Goal: Task Accomplishment & Management: Manage account settings

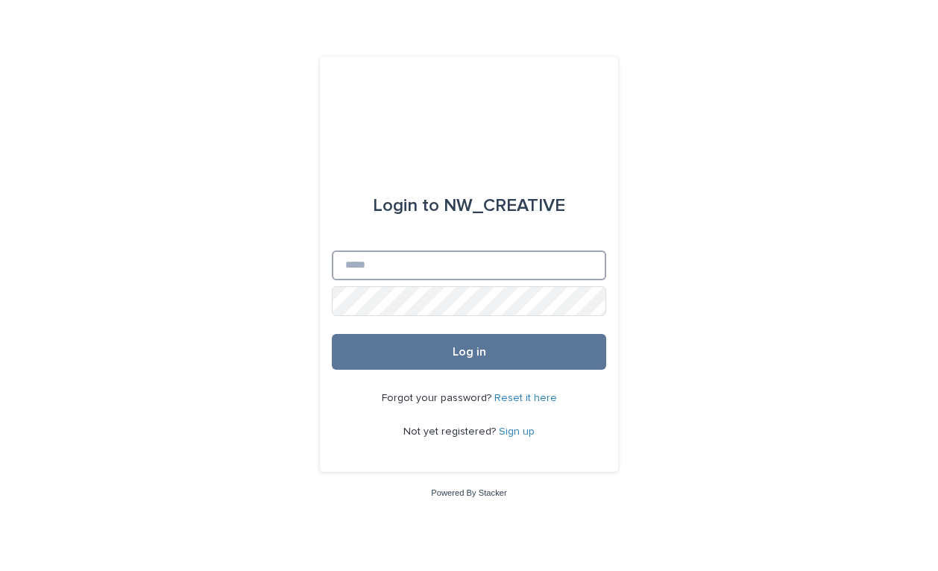
type input "**********"
click at [469, 353] on button "Log in" at bounding box center [469, 352] width 274 height 36
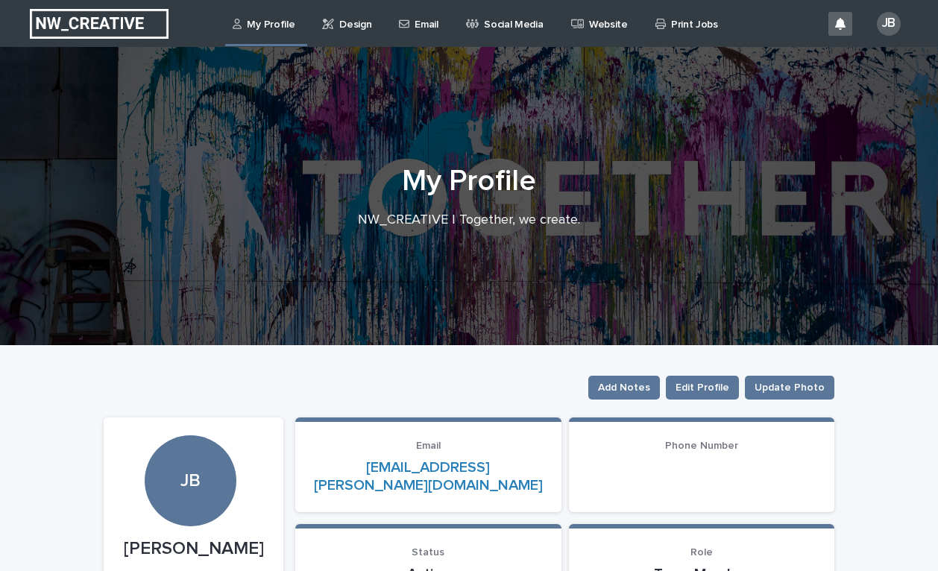
click at [365, 32] on link "Design" at bounding box center [348, 23] width 57 height 46
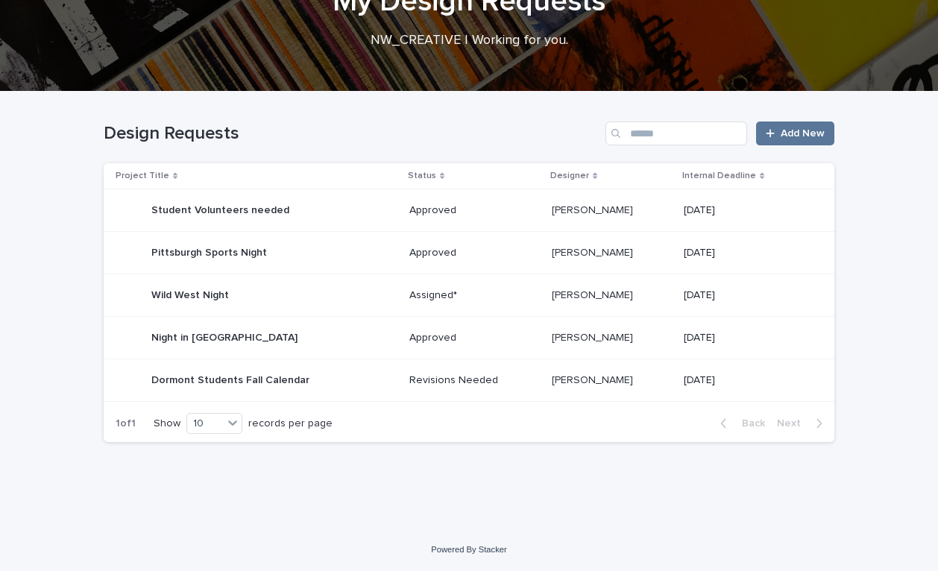
scroll to position [104, 0]
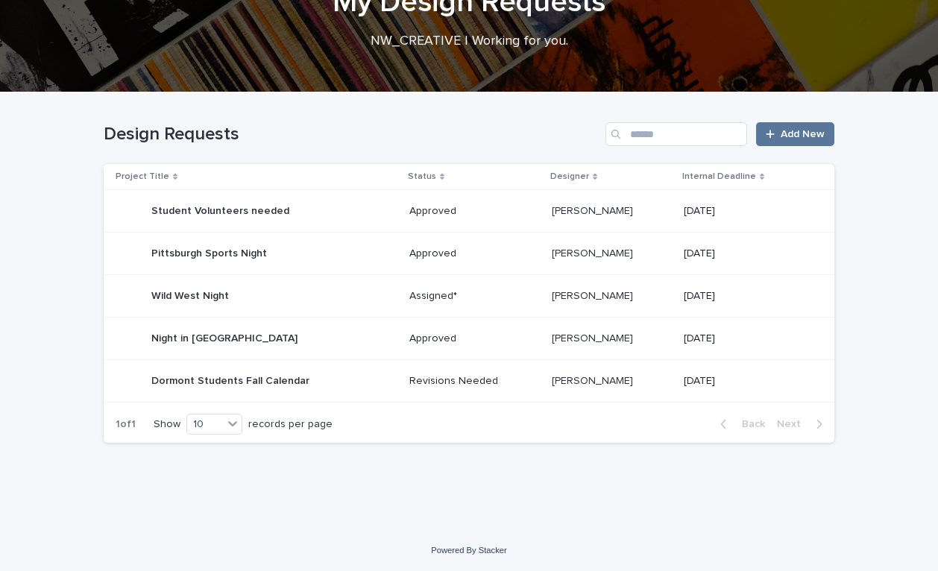
click at [501, 383] on p "Revisions Needed" at bounding box center [474, 381] width 130 height 13
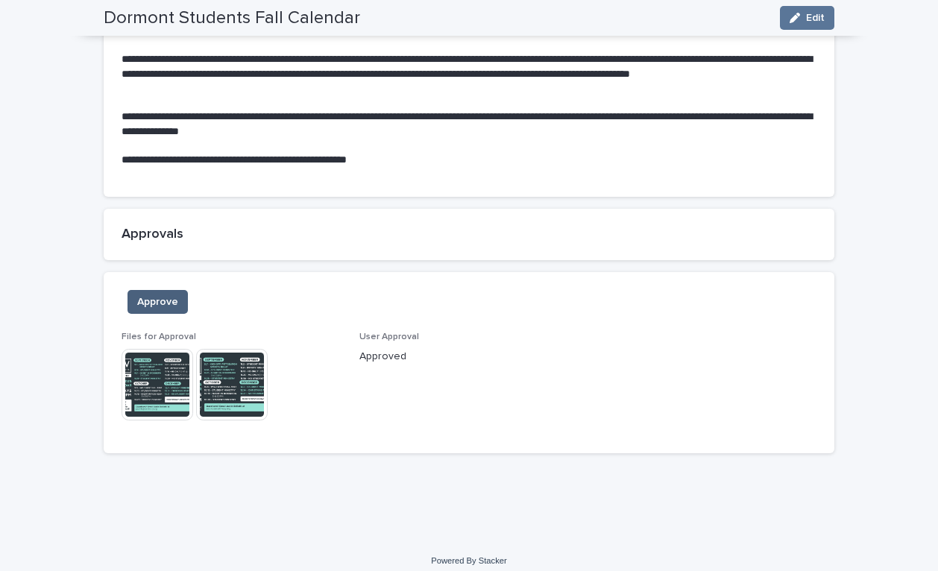
scroll to position [1255, 0]
click at [171, 295] on span "Approve" at bounding box center [157, 302] width 41 height 15
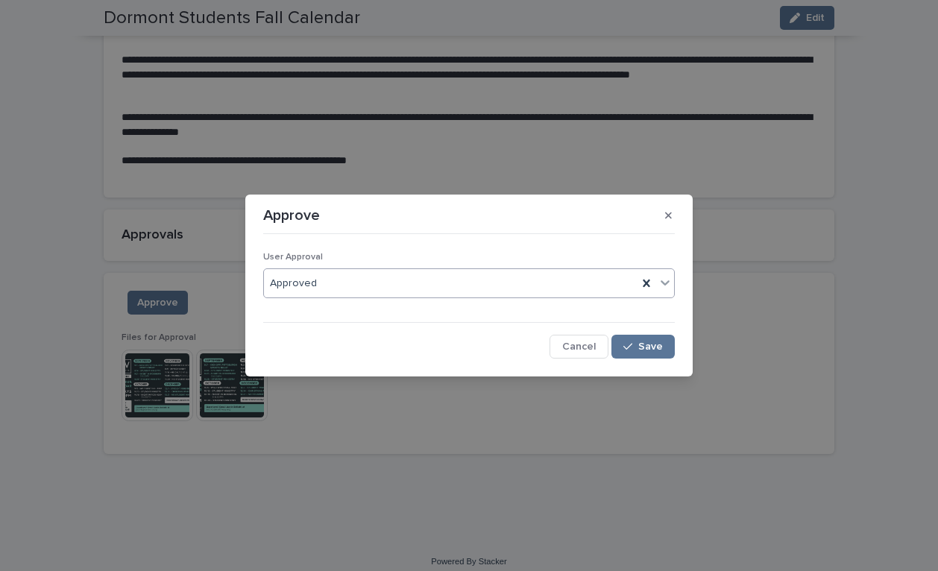
click at [347, 277] on div "Approved" at bounding box center [450, 283] width 373 height 25
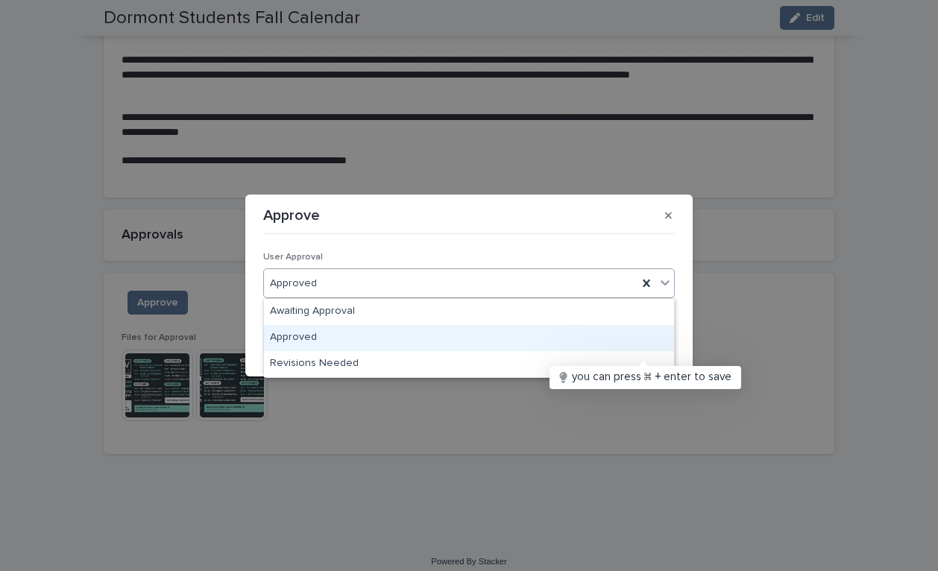
click at [326, 335] on div "Approved" at bounding box center [469, 338] width 410 height 26
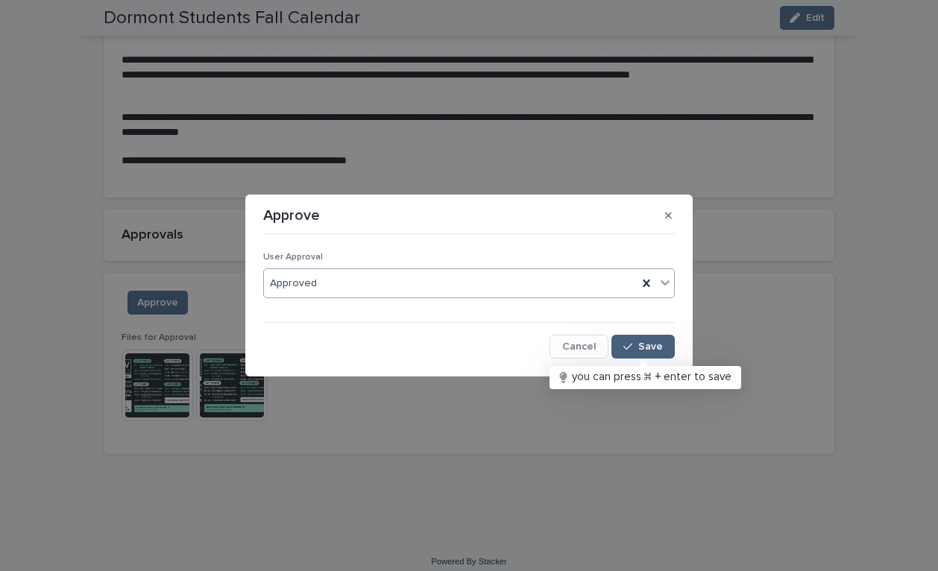
click at [649, 344] on span "Save" at bounding box center [650, 346] width 25 height 10
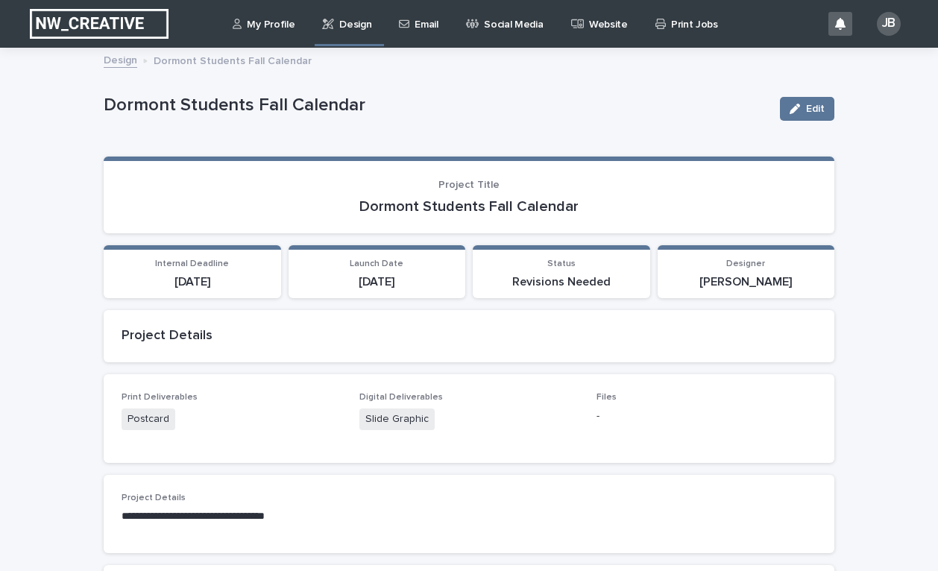
scroll to position [0, 0]
click at [424, 37] on link "Email" at bounding box center [420, 23] width 47 height 46
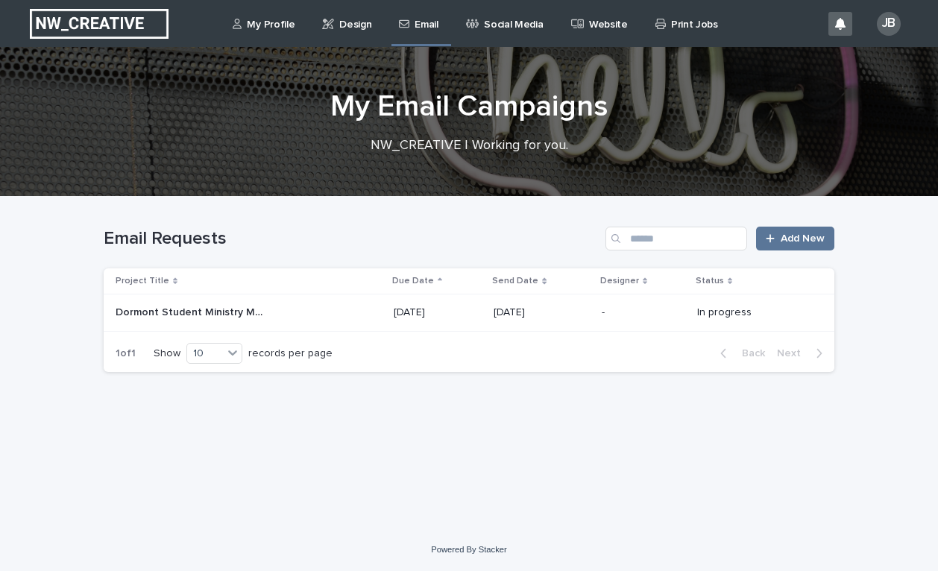
click at [350, 19] on p "Design" at bounding box center [355, 15] width 32 height 31
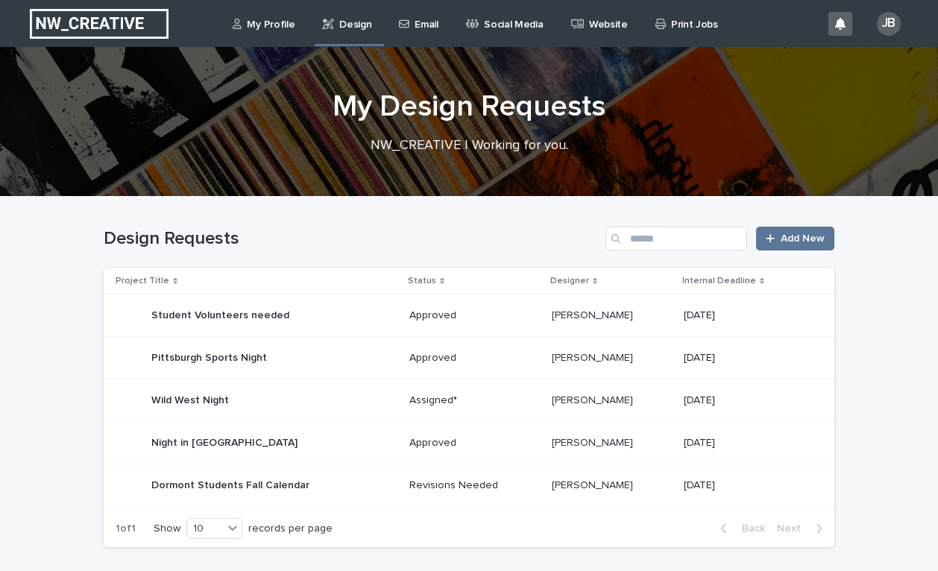
click at [591, 33] on link "Website" at bounding box center [601, 23] width 65 height 46
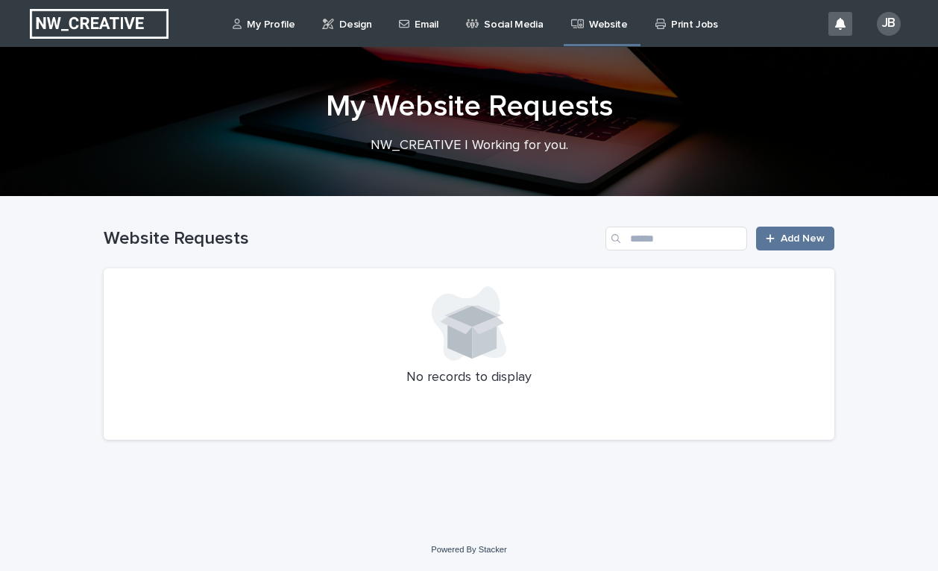
click at [502, 7] on p "Social Media" at bounding box center [513, 15] width 59 height 31
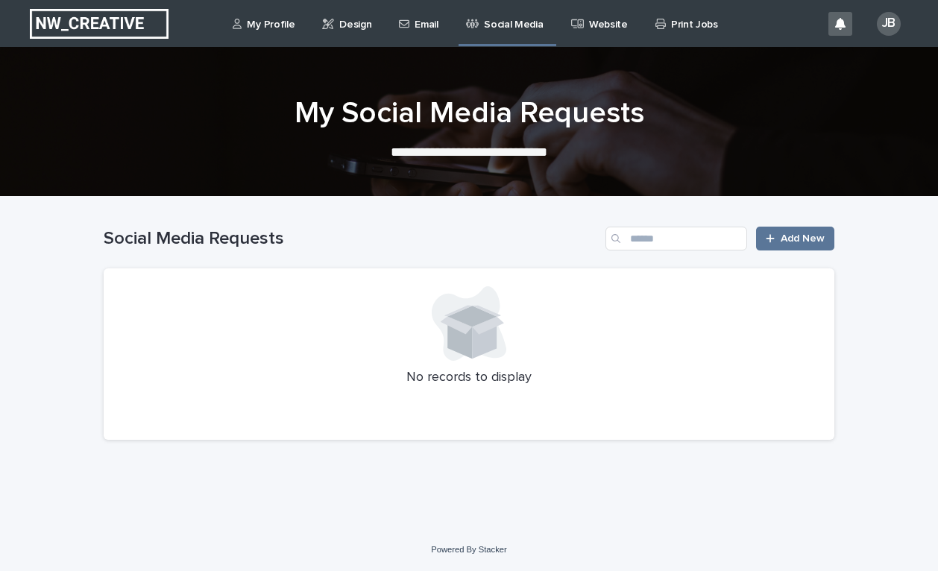
click at [256, 31] on link "My Profile" at bounding box center [266, 23] width 70 height 46
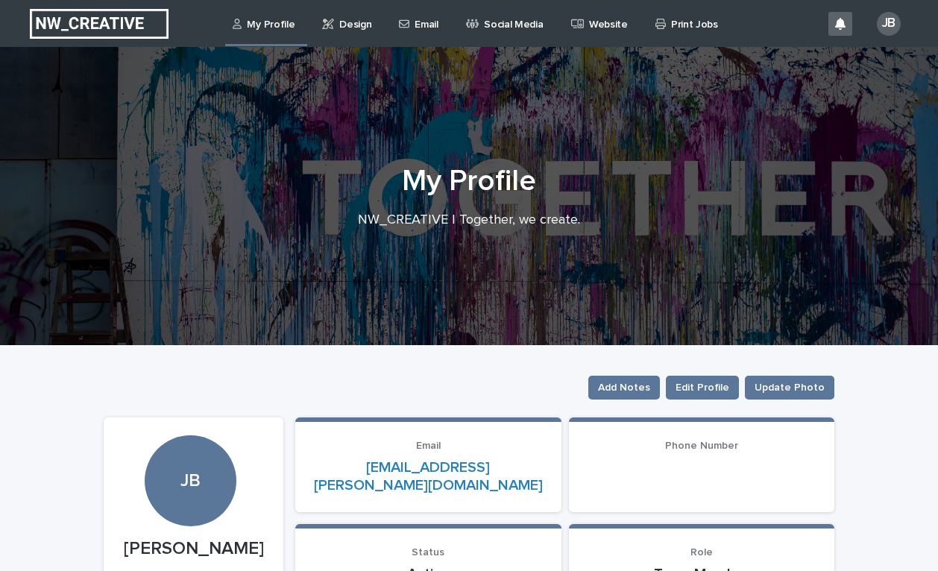
click at [698, 20] on p "Print Jobs" at bounding box center [694, 15] width 47 height 31
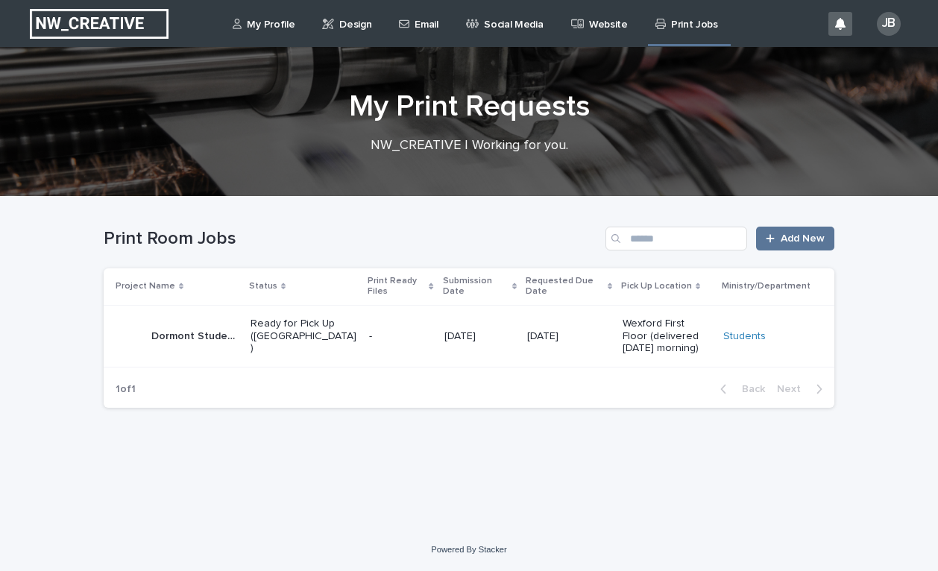
click at [361, 23] on p "Design" at bounding box center [355, 15] width 32 height 31
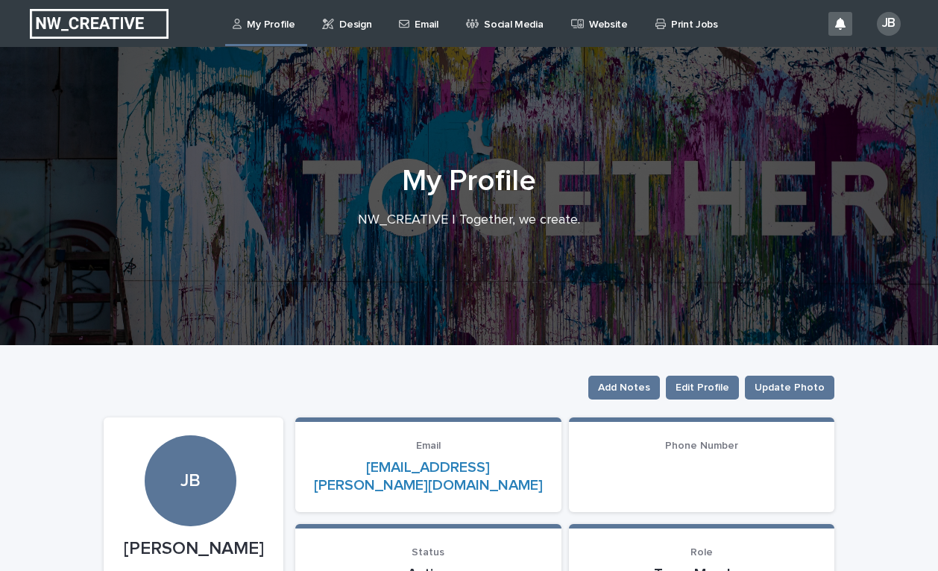
click at [357, 21] on p "Design" at bounding box center [355, 15] width 32 height 31
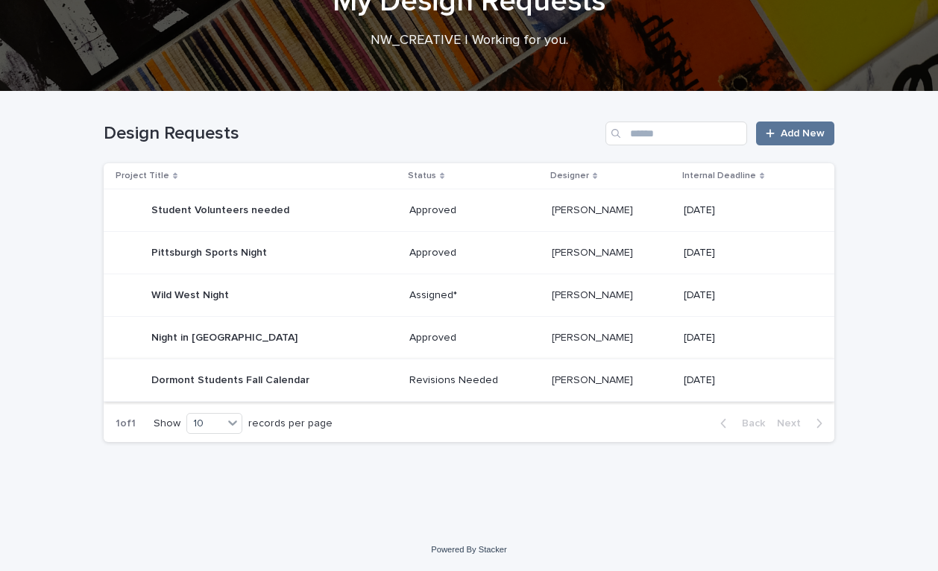
scroll to position [104, 0]
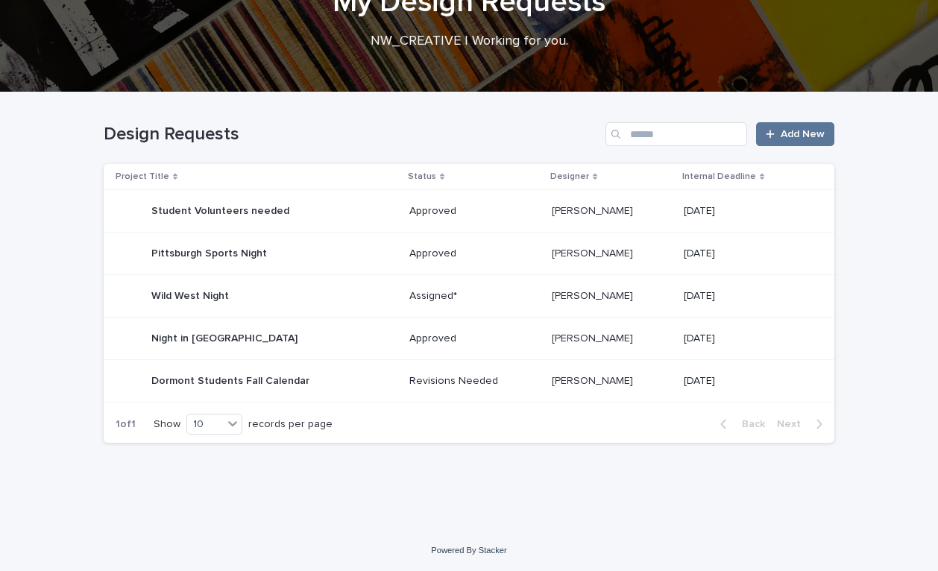
click at [389, 377] on div "Dormont Students Fall Calendar Dormont Students Fall Calendar" at bounding box center [257, 381] width 282 height 30
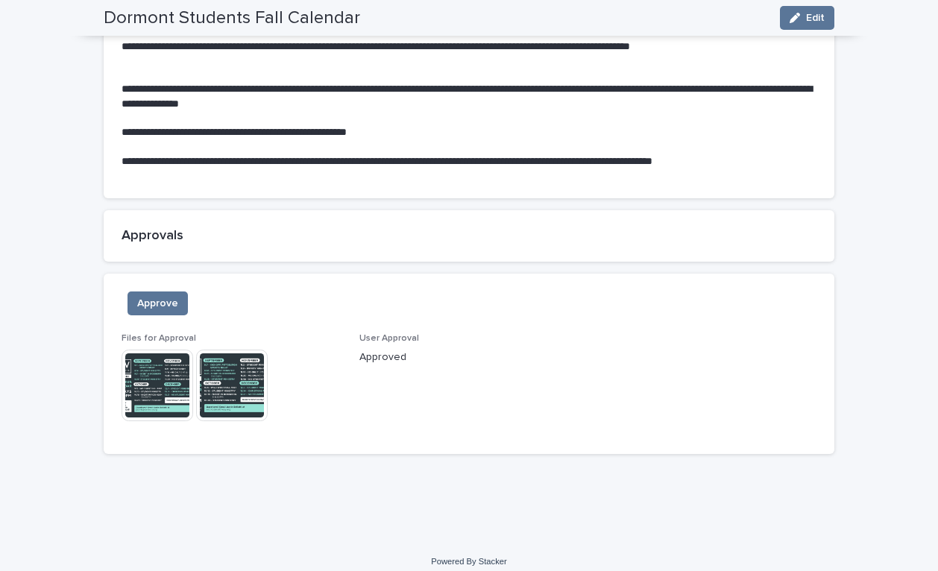
scroll to position [1231, 0]
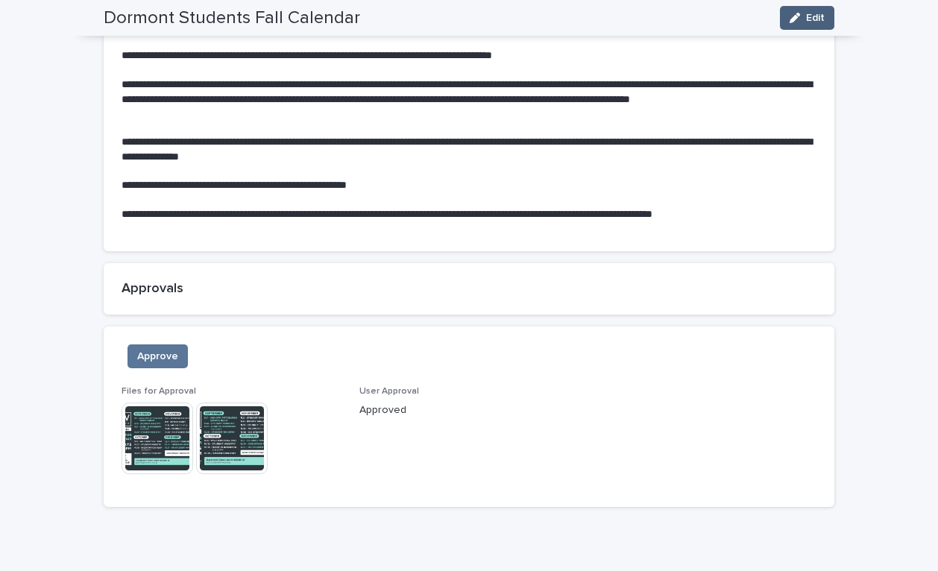
click at [811, 23] on button "Edit" at bounding box center [807, 18] width 54 height 24
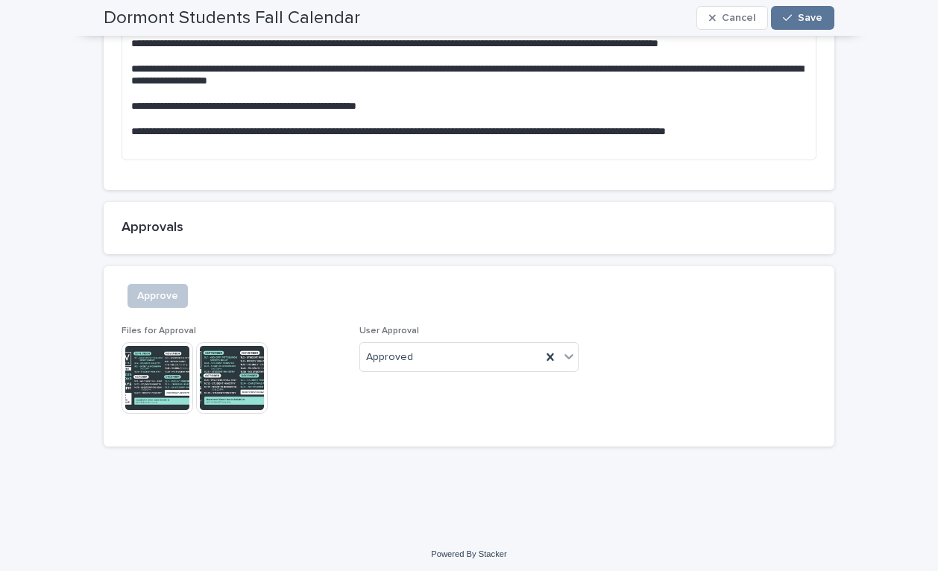
scroll to position [1310, 0]
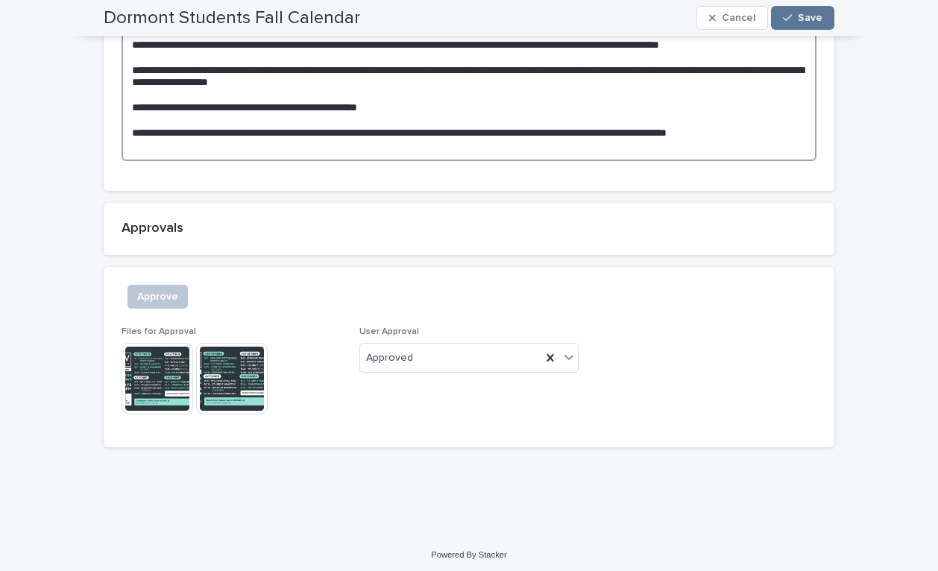
click at [797, 128] on textarea at bounding box center [468, 32] width 695 height 258
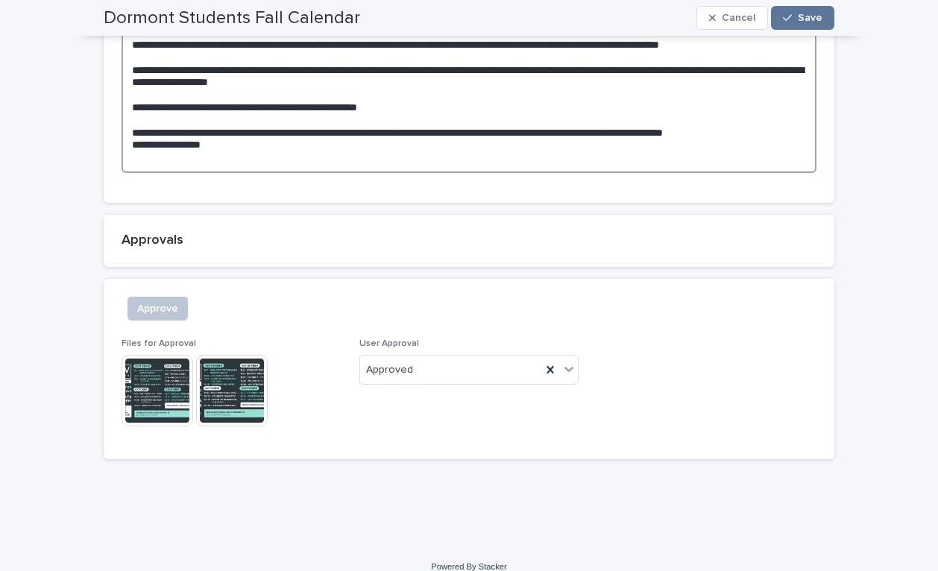
click at [805, 127] on textarea at bounding box center [468, 38] width 695 height 270
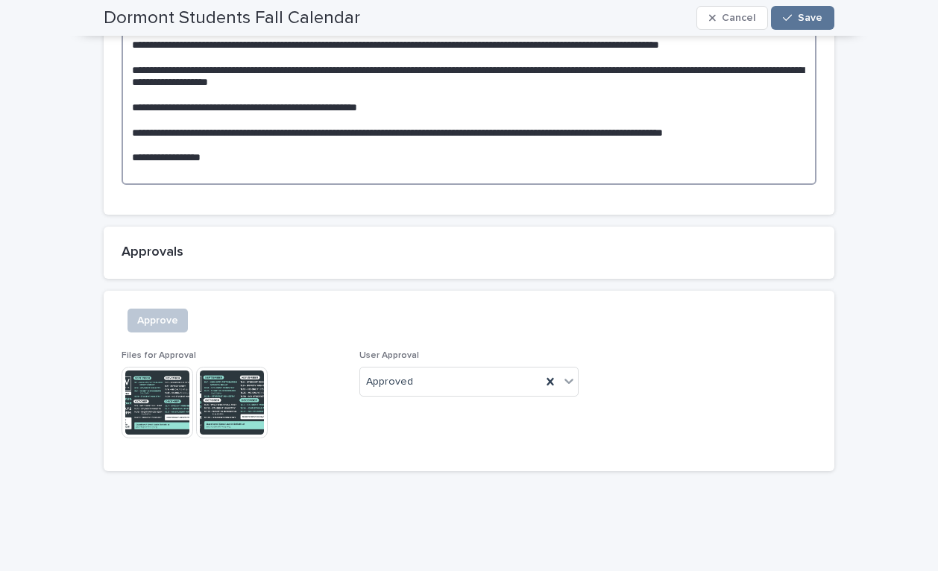
click at [779, 157] on textarea at bounding box center [468, 44] width 695 height 282
paste textarea "**********"
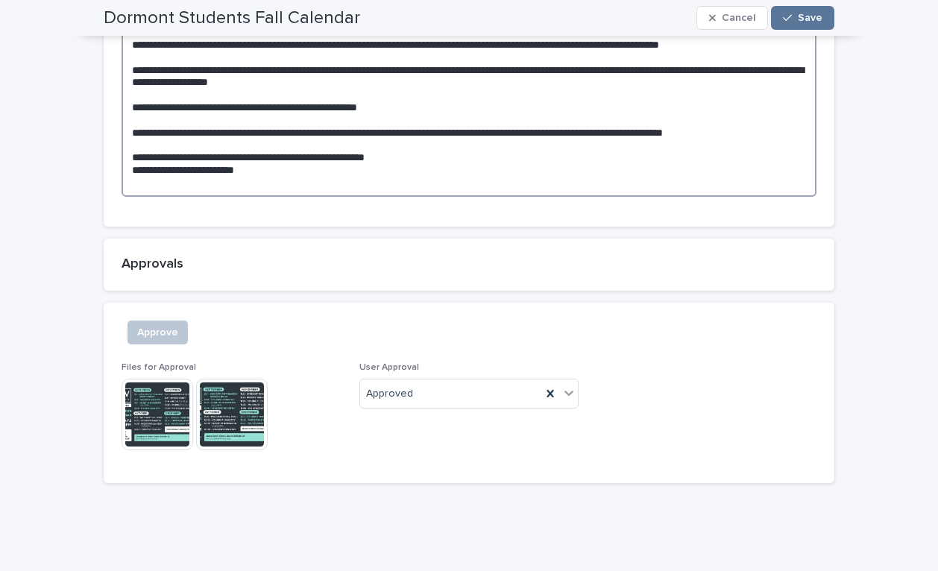
click at [135, 167] on textarea at bounding box center [468, 50] width 695 height 294
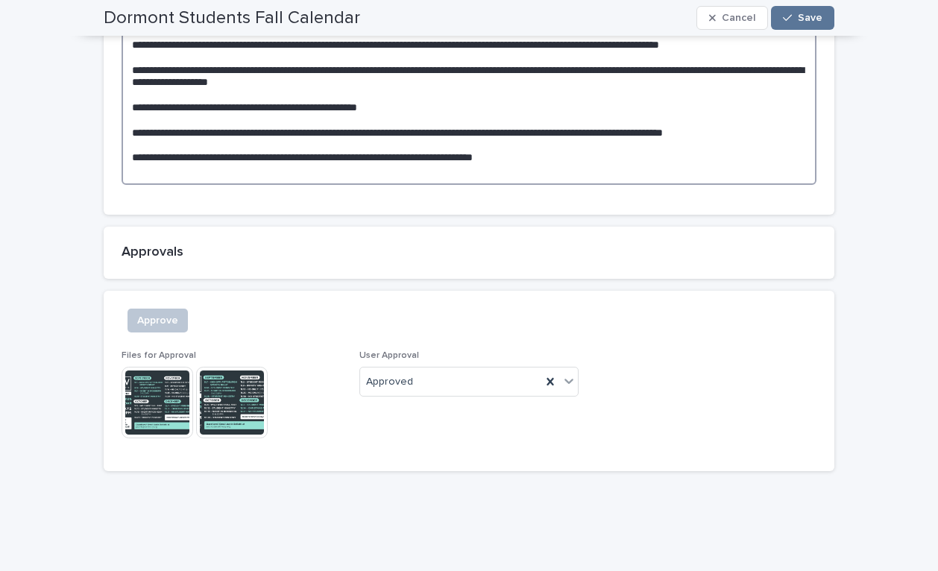
click at [578, 153] on textarea at bounding box center [468, 44] width 695 height 282
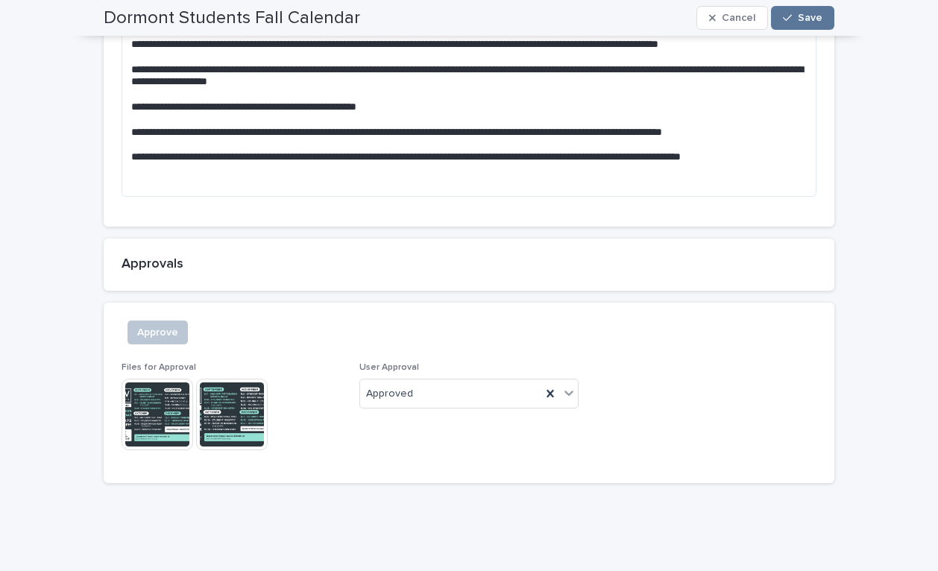
click at [160, 406] on img at bounding box center [157, 415] width 72 height 72
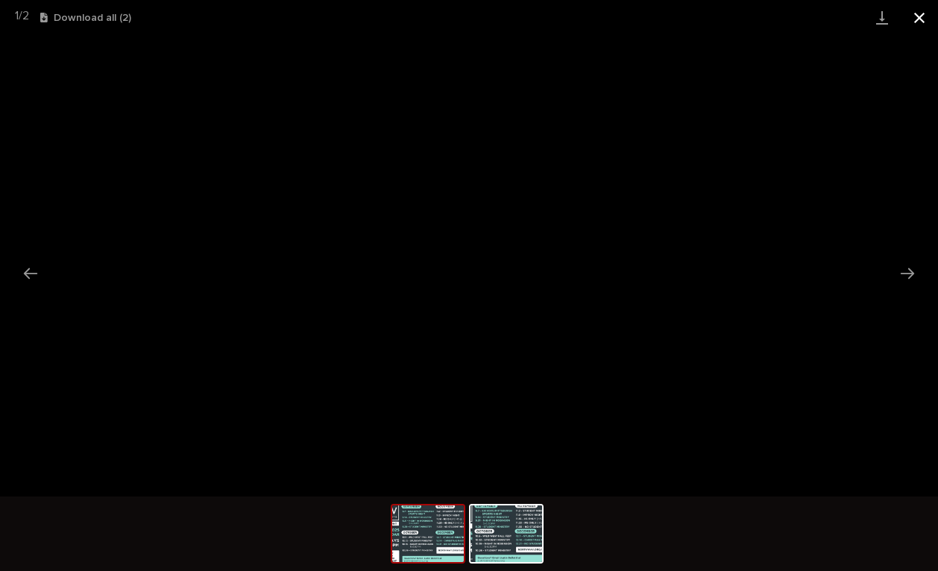
click at [921, 16] on button "Close gallery" at bounding box center [918, 17] width 37 height 35
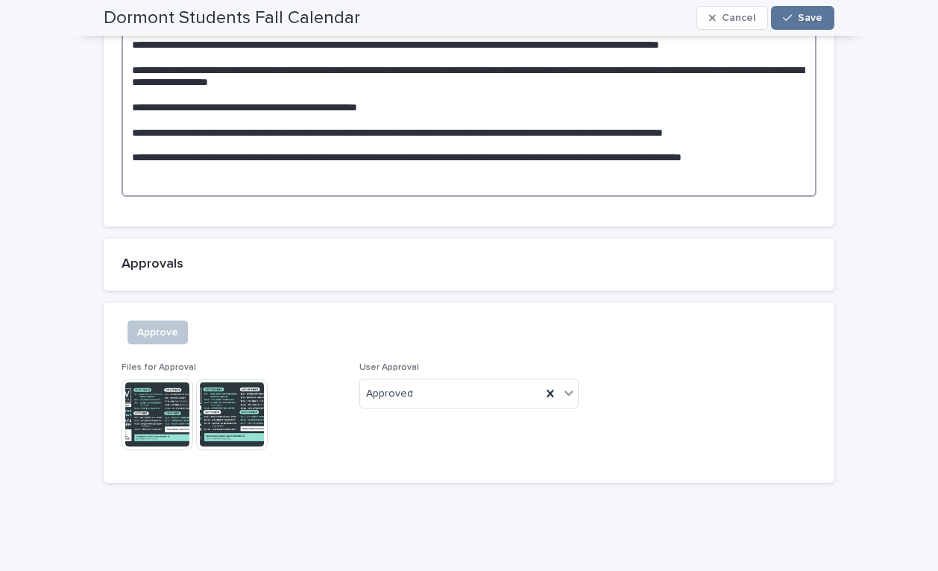
click at [580, 170] on textarea at bounding box center [468, 50] width 695 height 294
click at [672, 156] on textarea at bounding box center [468, 50] width 695 height 294
type textarea "**********"
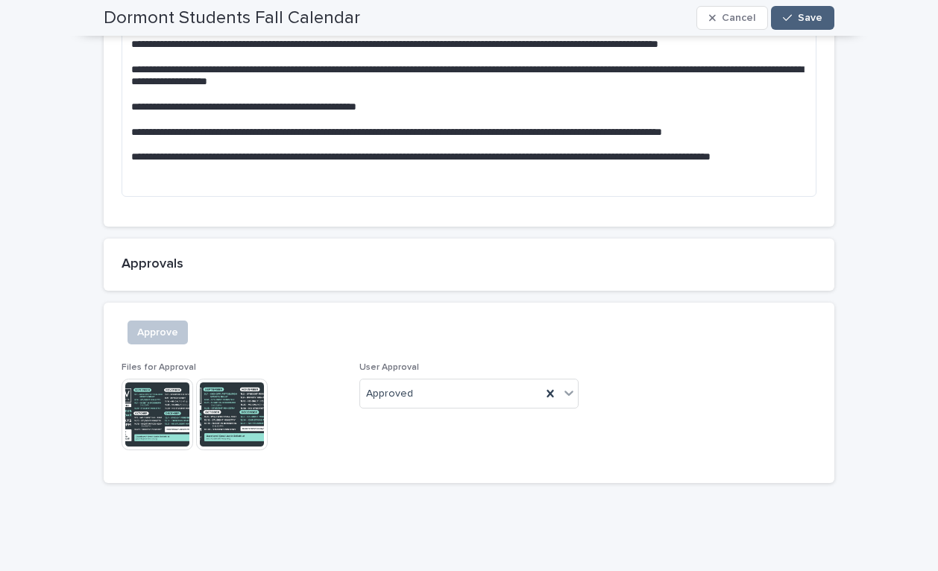
click at [802, 22] on span "Save" at bounding box center [809, 18] width 25 height 10
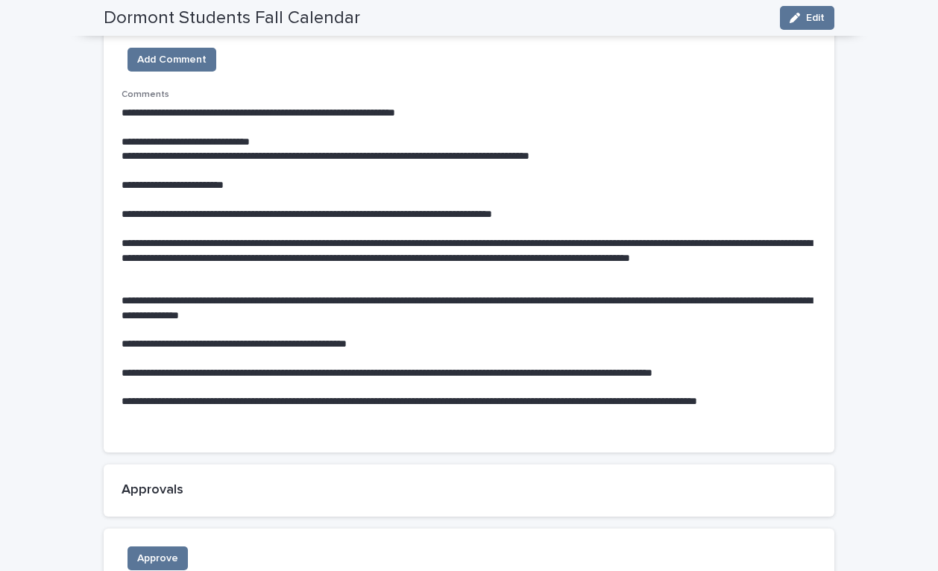
scroll to position [1077, 0]
